Goal: Task Accomplishment & Management: Complete application form

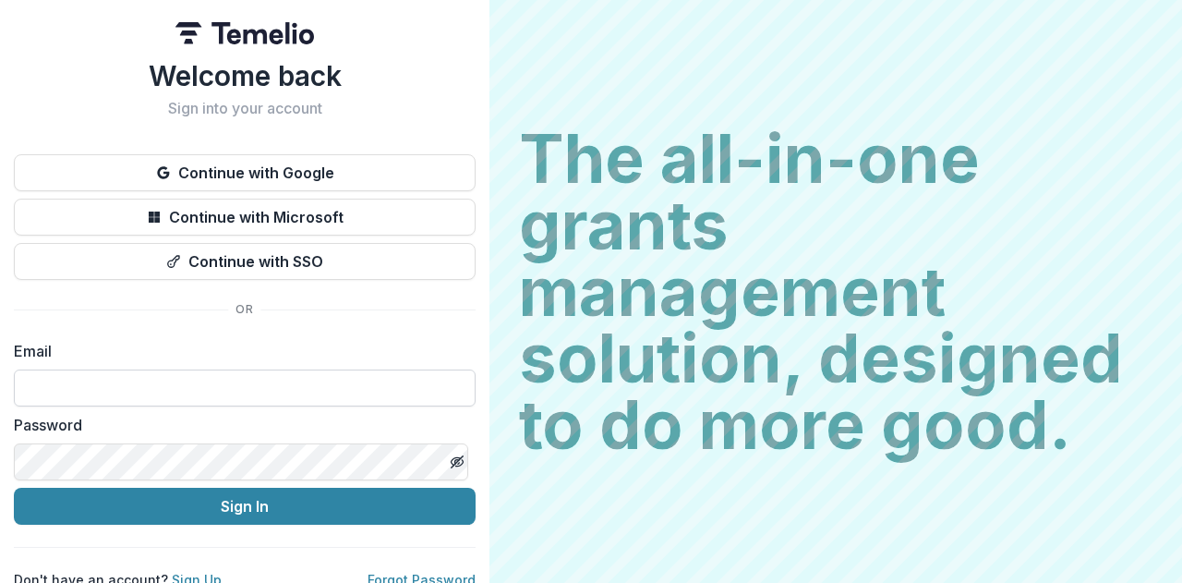
click at [120, 388] on input at bounding box center [245, 387] width 462 height 37
type input "**********"
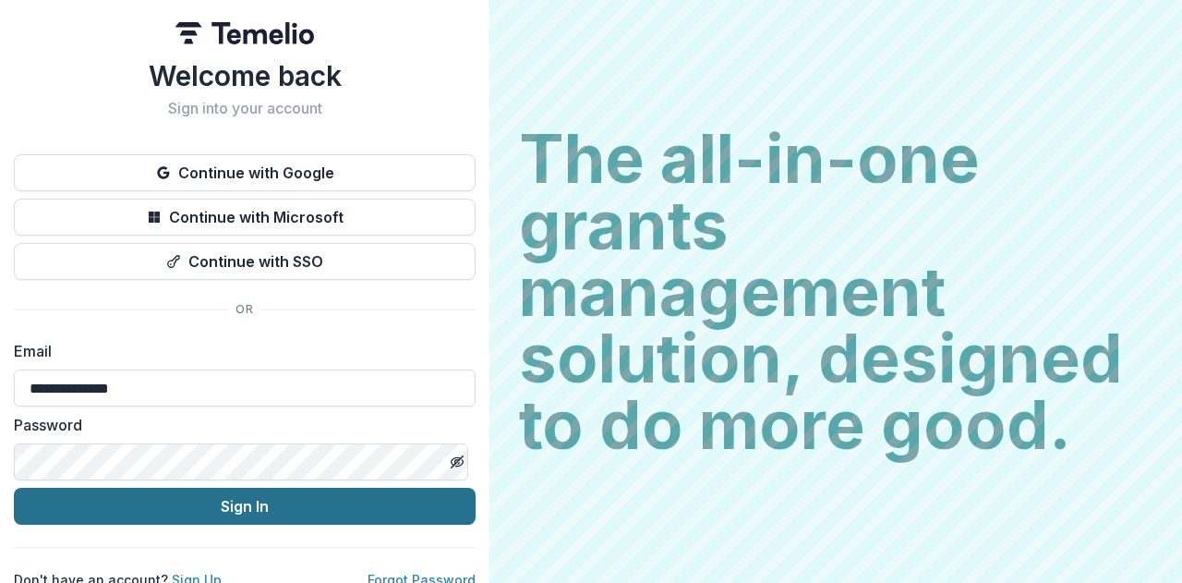
click at [250, 509] on button "Sign In" at bounding box center [245, 505] width 462 height 37
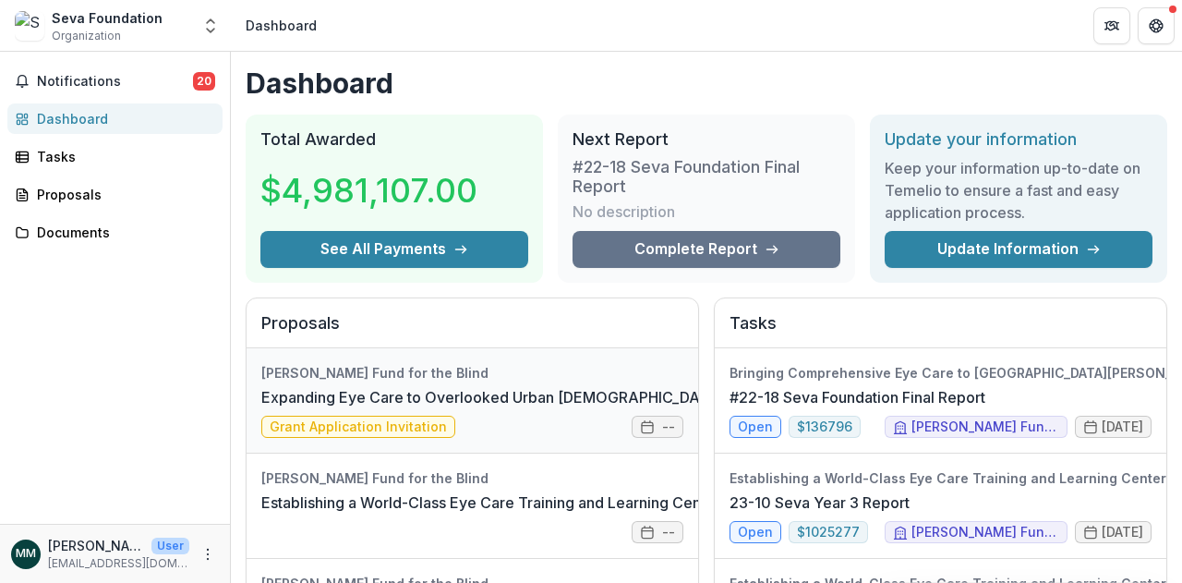
click at [451, 408] on link "Expanding Eye Care to Overlooked Urban [DEMOGRAPHIC_DATA] Communities in [US_ST…" at bounding box center [651, 397] width 781 height 22
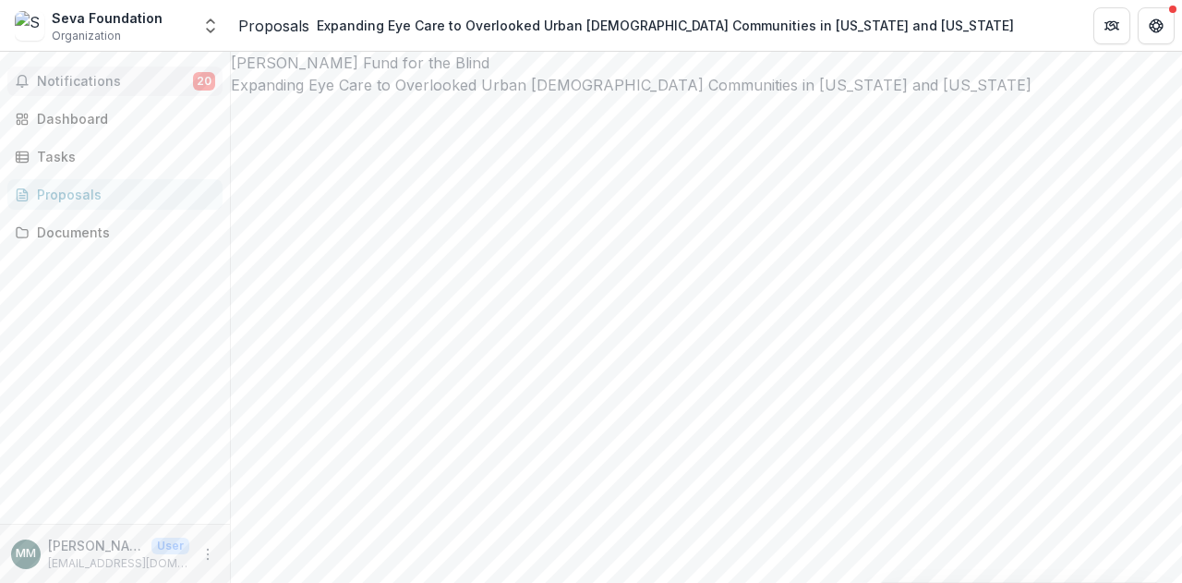
click at [64, 82] on span "Notifications" at bounding box center [115, 82] width 156 height 16
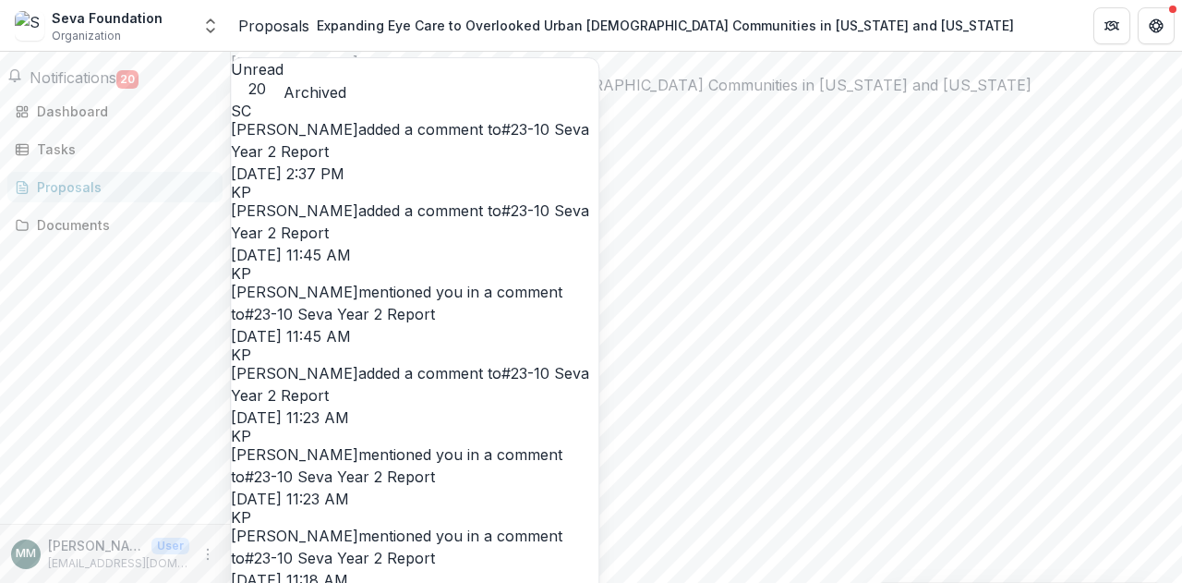
click at [451, 131] on link "#23-10 Seva Year 2 Report" at bounding box center [410, 140] width 358 height 41
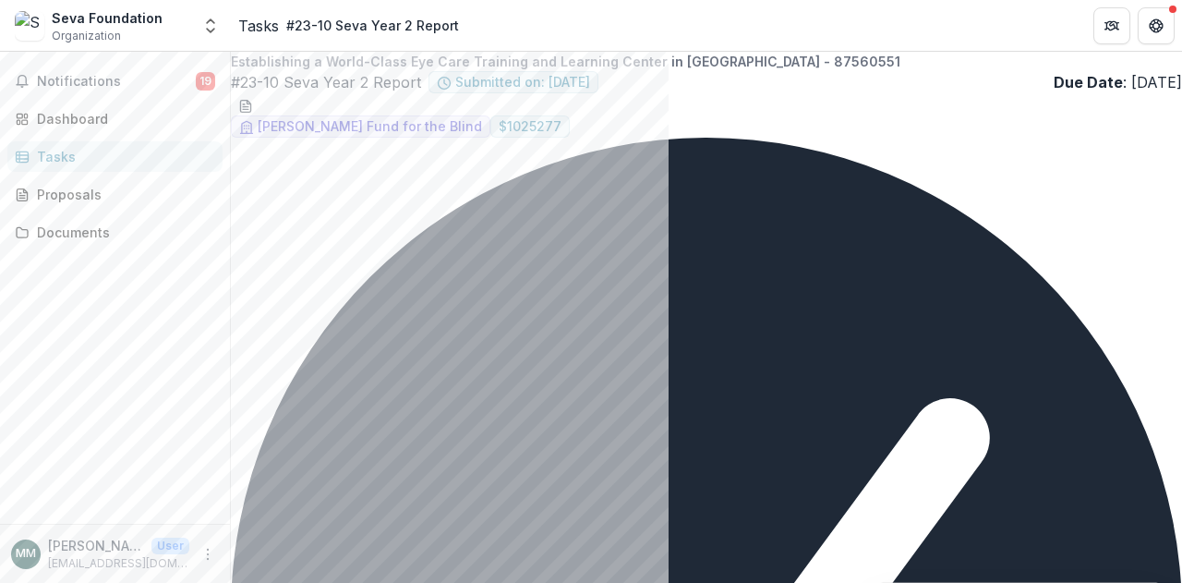
type input "**********"
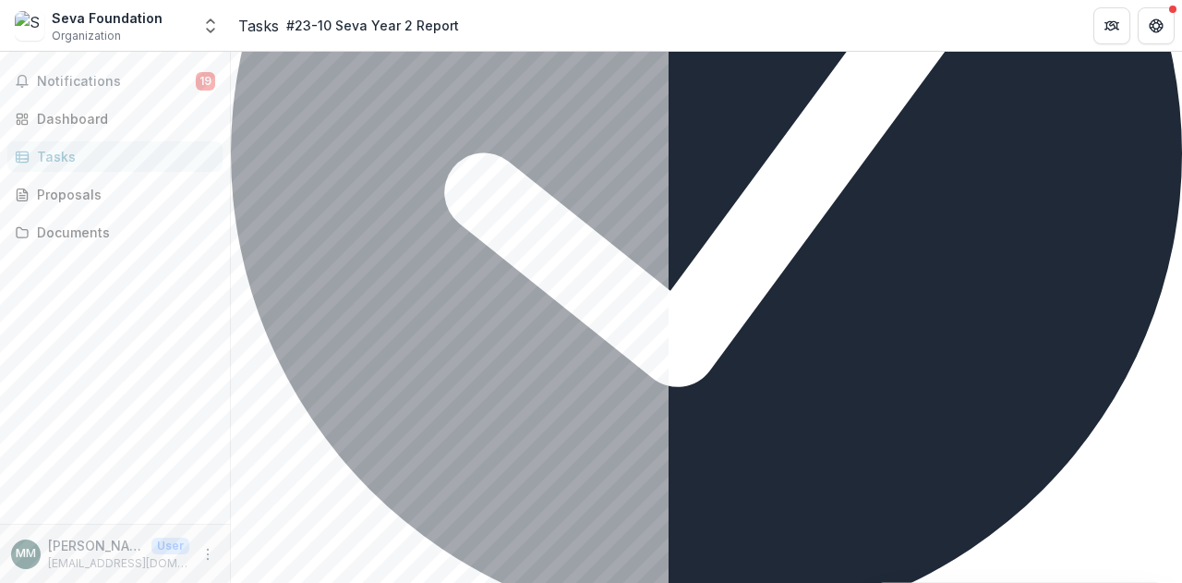
scroll to position [461, 0]
drag, startPoint x: 925, startPoint y: 261, endPoint x: 958, endPoint y: 310, distance: 59.2
drag, startPoint x: 1052, startPoint y: 496, endPoint x: 1004, endPoint y: 466, distance: 57.2
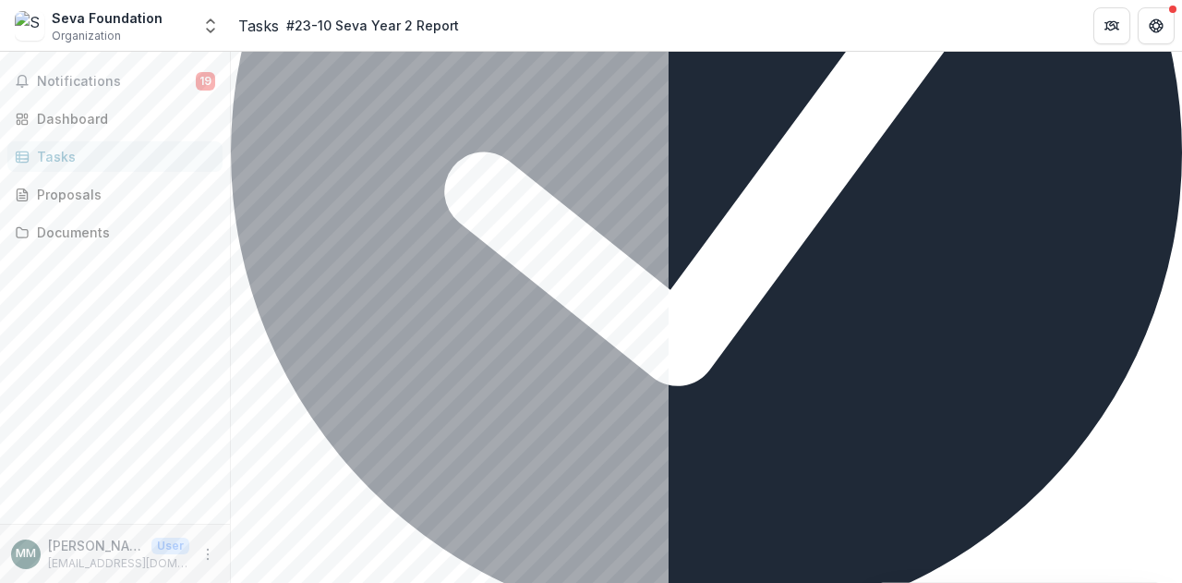
drag, startPoint x: 950, startPoint y: 288, endPoint x: 1028, endPoint y: 302, distance: 79.7
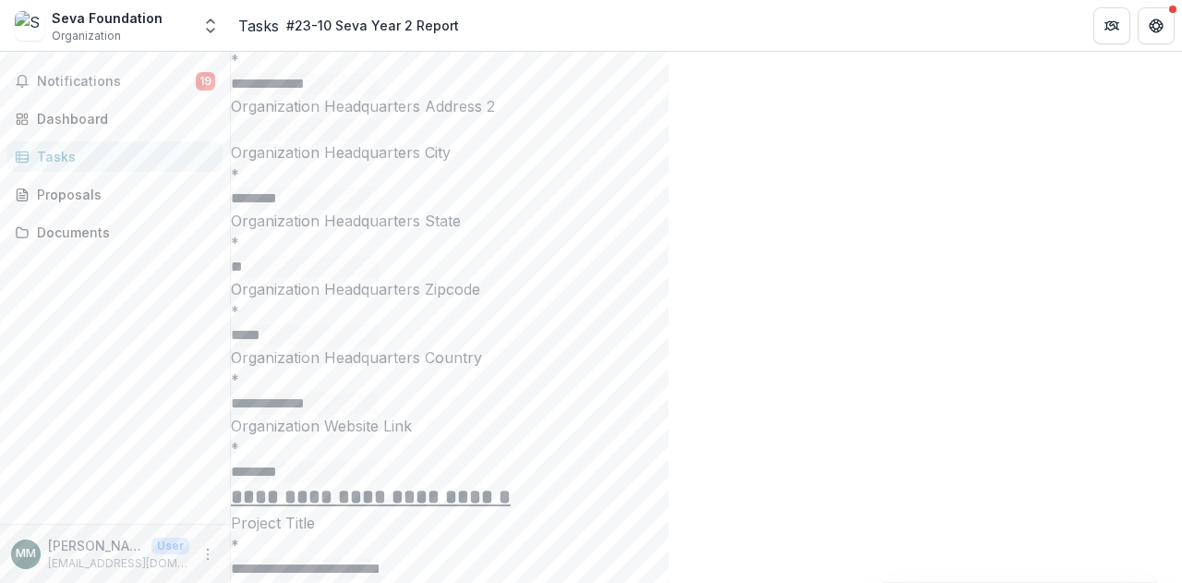
scroll to position [2005, 0]
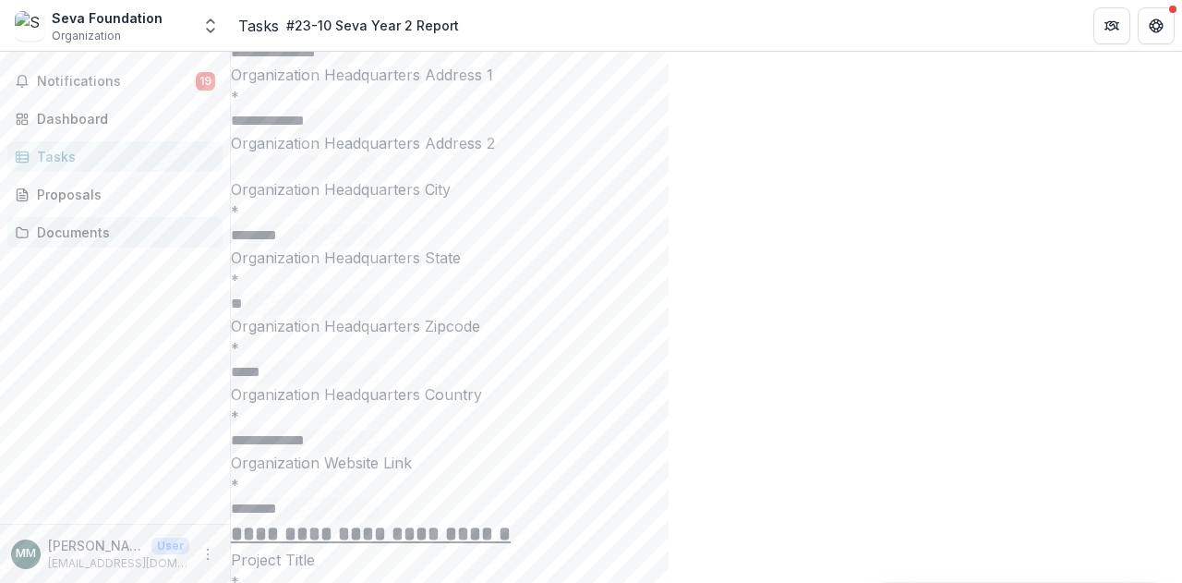
click at [81, 234] on div "Documents" at bounding box center [122, 231] width 171 height 19
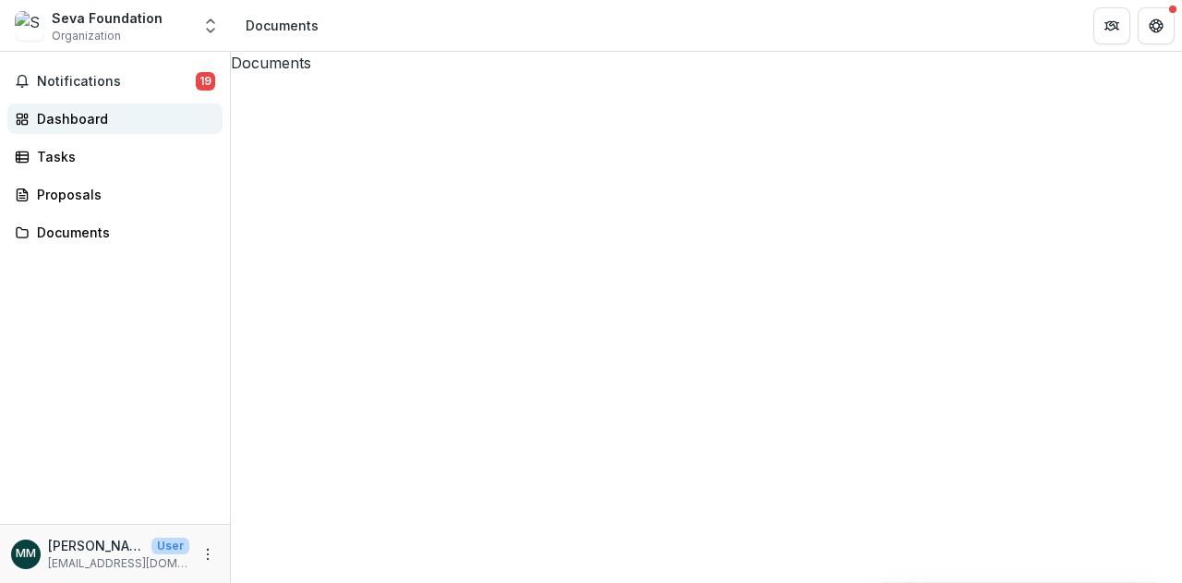
click at [54, 114] on div "Dashboard" at bounding box center [122, 118] width 171 height 19
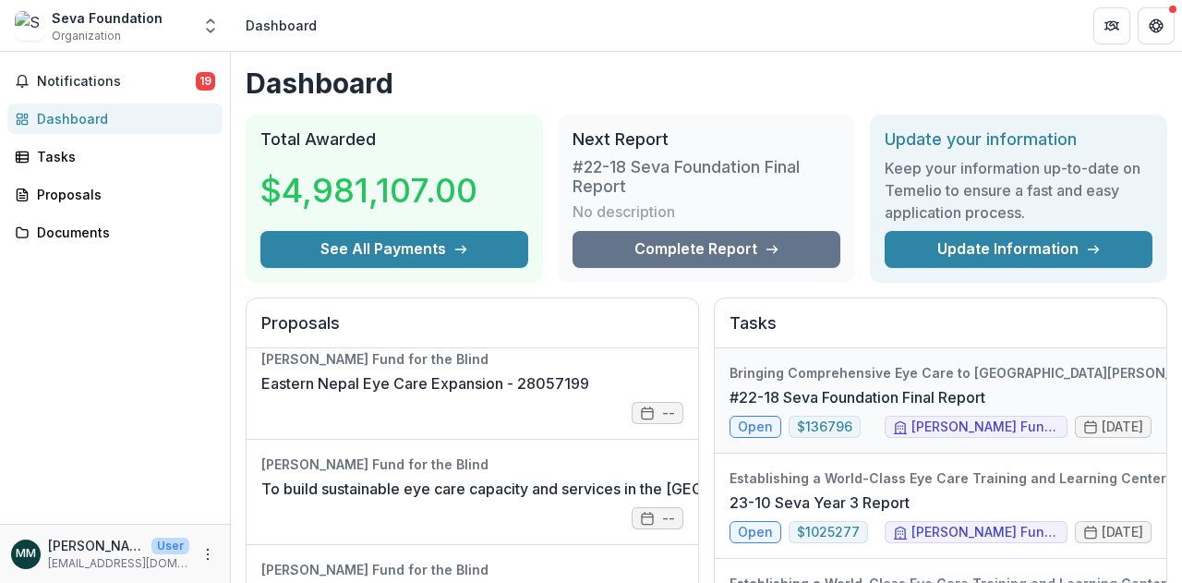
scroll to position [541, 0]
click at [764, 408] on link "#22-18 Seva Foundation Final Report" at bounding box center [857, 397] width 256 height 22
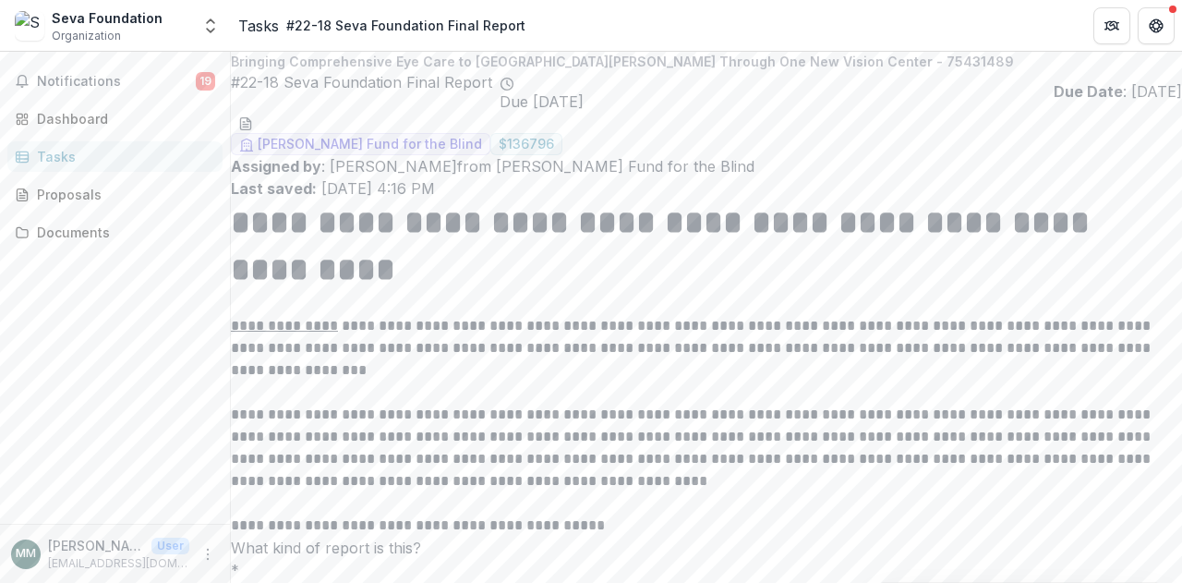
type input "********"
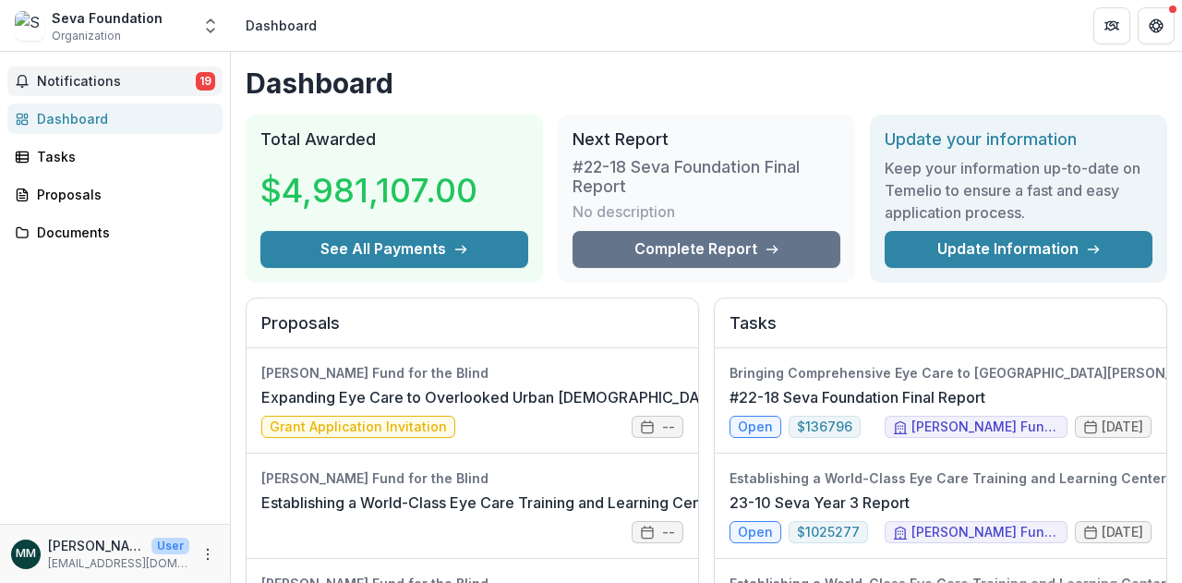
click at [161, 78] on span "Notifications" at bounding box center [116, 82] width 159 height 16
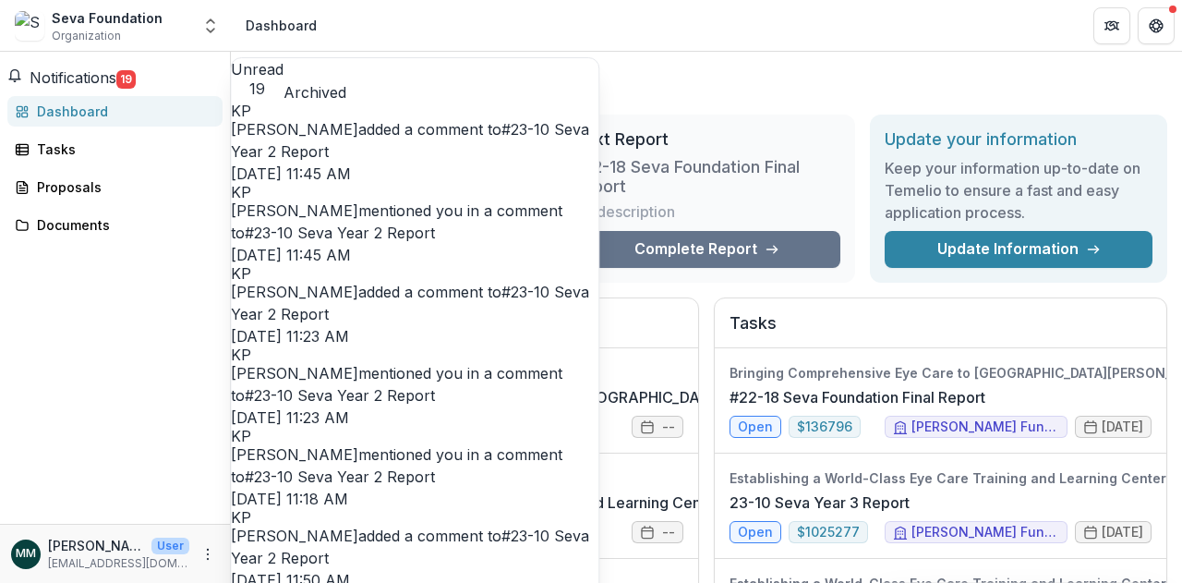
click at [410, 132] on link "#23-10 Seva Year 2 Report" at bounding box center [410, 140] width 358 height 41
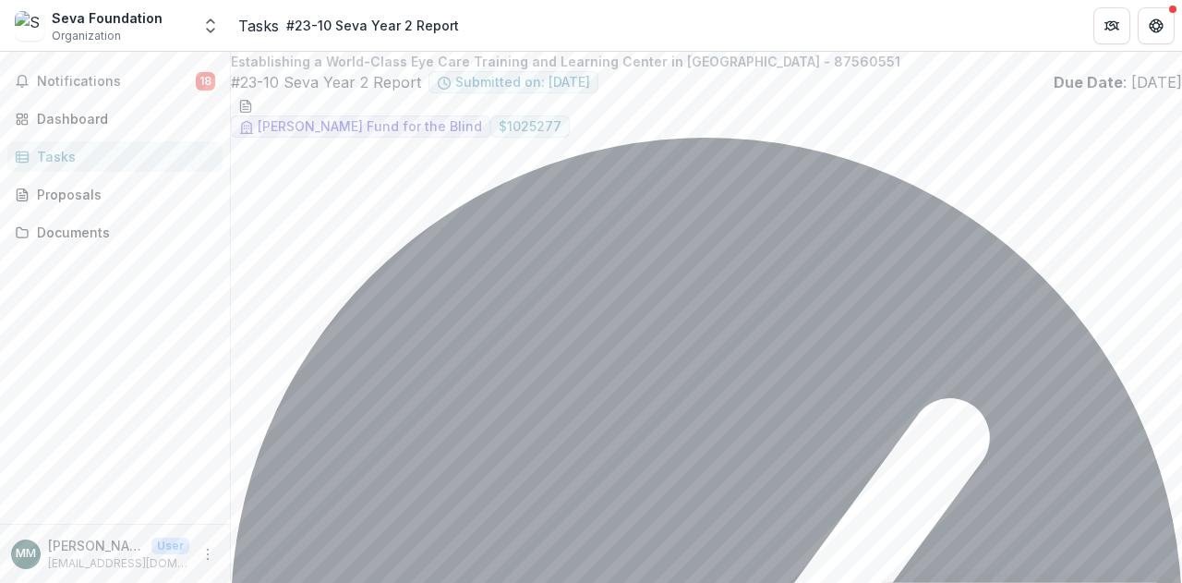
type input "**********"
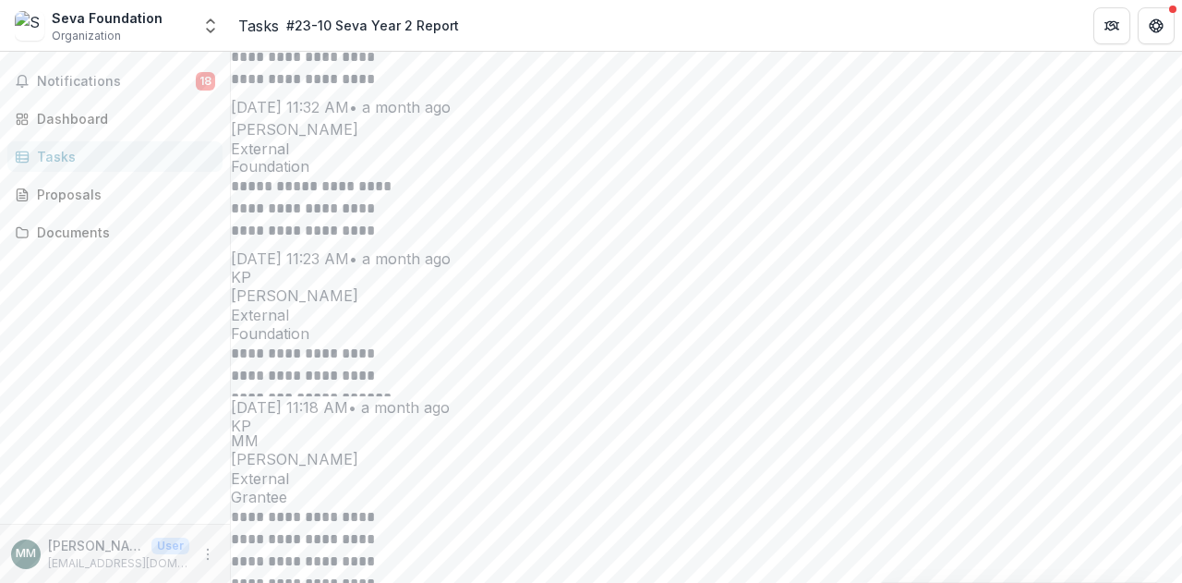
scroll to position [3665, 0]
drag, startPoint x: 1100, startPoint y: 432, endPoint x: 1058, endPoint y: 204, distance: 232.0
drag, startPoint x: 1100, startPoint y: 439, endPoint x: 1030, endPoint y: 174, distance: 273.0
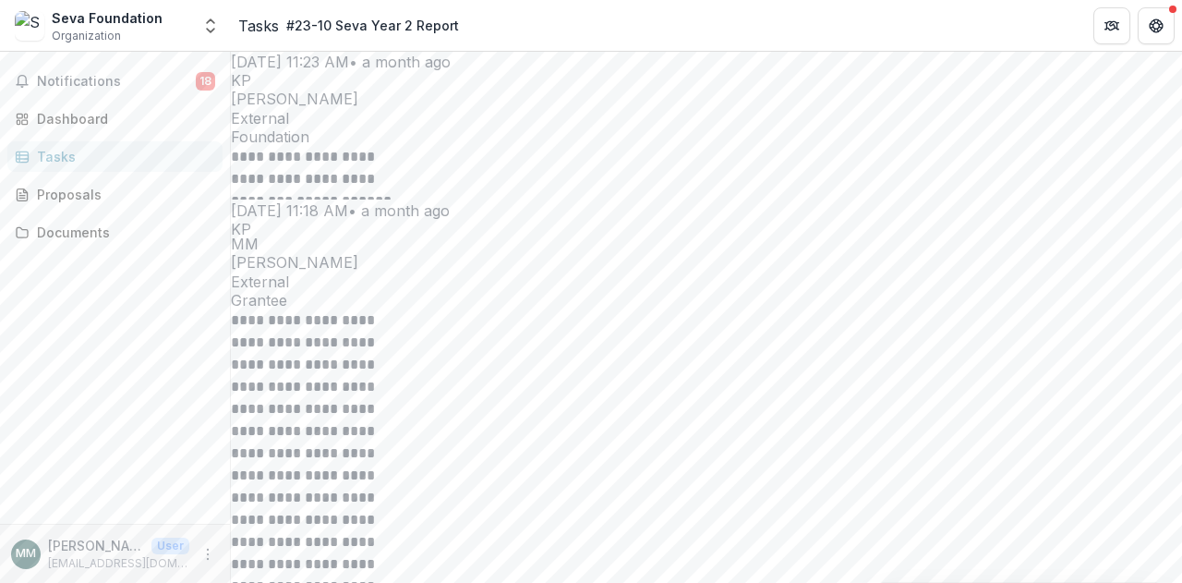
scroll to position [3863, 0]
